Goal: Task Accomplishment & Management: Use online tool/utility

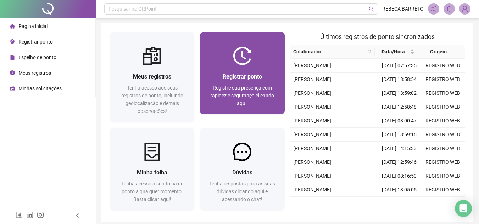
click at [229, 94] on span "Registre sua presença com rapidez e segurança clicando aqui!" at bounding box center [242, 95] width 64 height 21
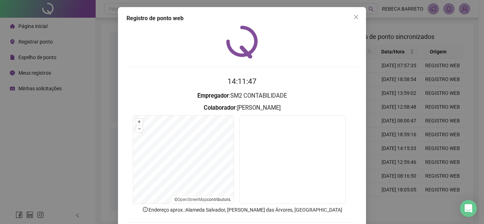
scroll to position [37, 0]
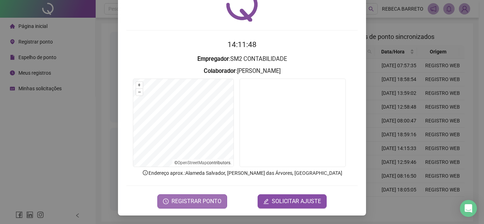
click at [189, 202] on span "REGISTRAR PONTO" at bounding box center [197, 202] width 50 height 9
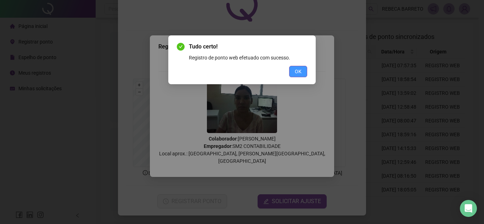
click at [296, 70] on span "OK" at bounding box center [298, 72] width 7 height 8
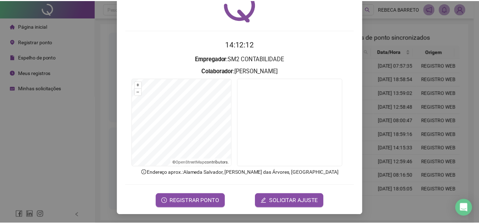
scroll to position [0, 0]
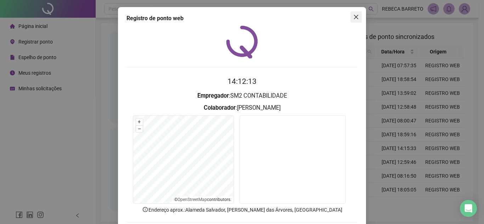
click at [354, 17] on icon "close" at bounding box center [356, 17] width 4 height 4
